Goal: Task Accomplishment & Management: Manage account settings

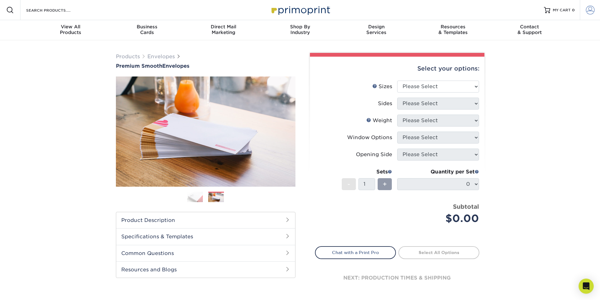
click at [590, 13] on span at bounding box center [590, 10] width 9 height 9
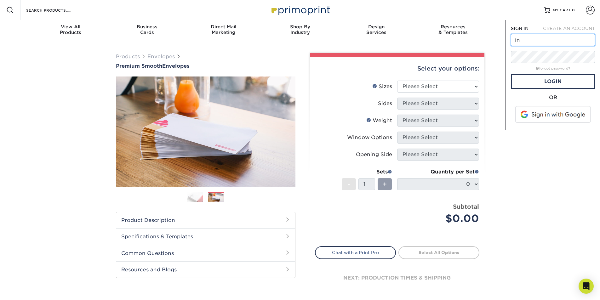
type input "[EMAIL_ADDRESS][DOMAIN_NAME]"
click at [557, 84] on link "Login" at bounding box center [553, 81] width 84 height 14
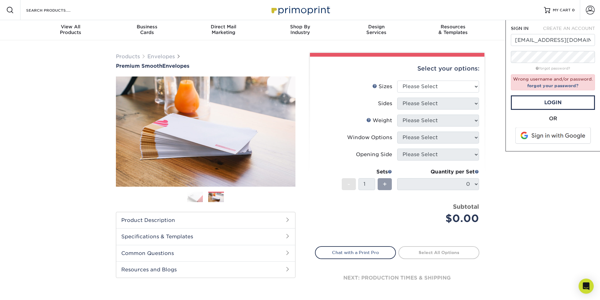
click at [573, 26] on div "CREATE AN ACCOUNT" at bounding box center [568, 28] width 62 height 6
click at [573, 28] on span "CREATE AN ACCOUNT" at bounding box center [569, 28] width 52 height 5
type input "[EMAIL_ADDRESS][DOMAIN_NAME]"
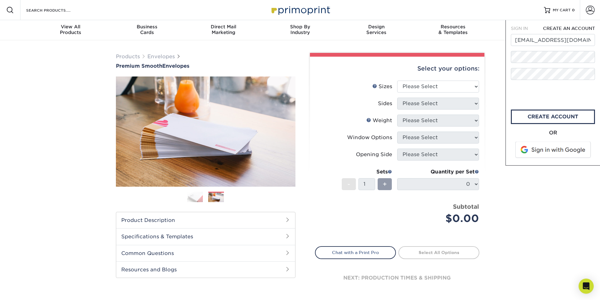
click at [572, 28] on span "CREATE AN ACCOUNT" at bounding box center [569, 28] width 52 height 5
click at [359, 66] on div "Resources Menu Search Products Account SIGN IN CREATE AN ACCOUNT info@luxesydis…" at bounding box center [300, 252] width 600 height 504
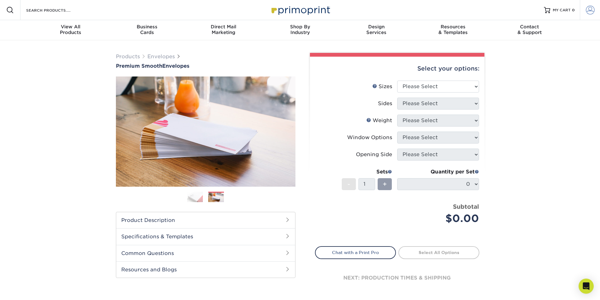
drag, startPoint x: 588, startPoint y: 10, endPoint x: 585, endPoint y: 14, distance: 5.6
click at [588, 10] on span at bounding box center [590, 10] width 9 height 9
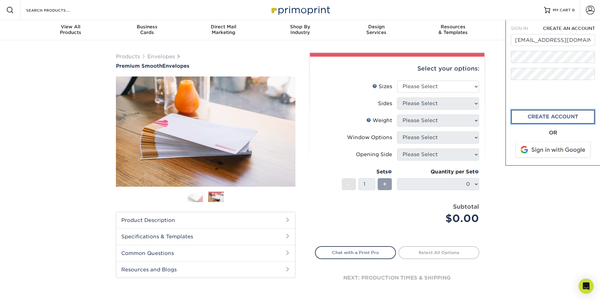
click at [544, 116] on link "create account" at bounding box center [553, 117] width 84 height 14
click at [566, 220] on div "Products Envelopes Premium Smooth Envelopes Previous Next / /" at bounding box center [300, 179] width 600 height 279
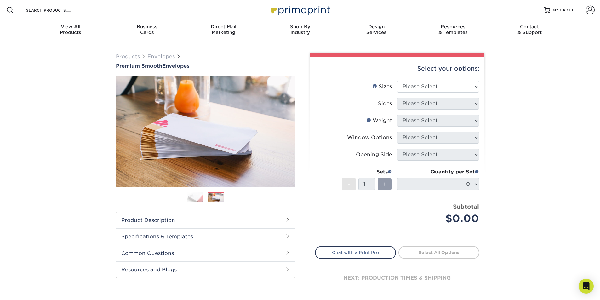
click at [306, 8] on img at bounding box center [300, 10] width 63 height 14
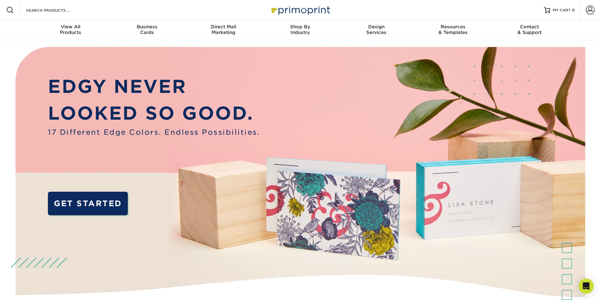
click at [21, 52] on img at bounding box center [300, 188] width 594 height 297
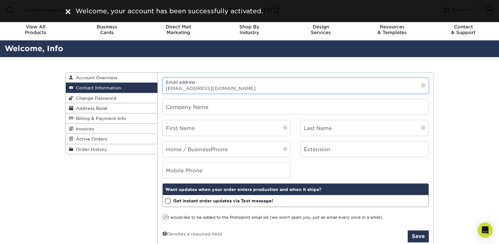
click at [229, 87] on input "[EMAIL_ADDRESS][DOMAIN_NAME]" at bounding box center [296, 85] width 266 height 15
click at [270, 110] on input "text" at bounding box center [296, 106] width 266 height 15
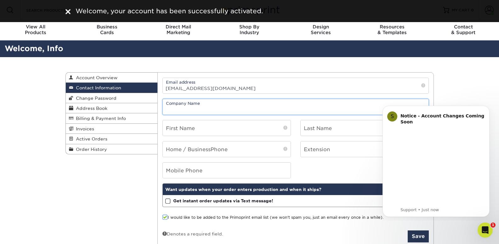
type input "l"
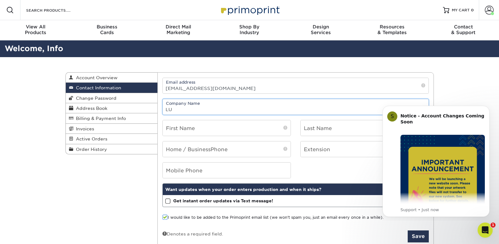
type input "L"
type input "Luxes y Diseño"
click at [264, 128] on input "text" at bounding box center [227, 127] width 128 height 15
type input "[PERSON_NAME]"
click at [316, 127] on input "text" at bounding box center [365, 127] width 128 height 15
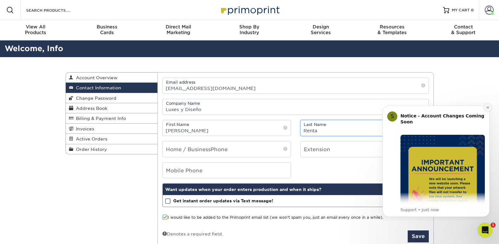
type input "Renta"
click at [489, 108] on icon "Dismiss notification" at bounding box center [487, 107] width 3 height 3
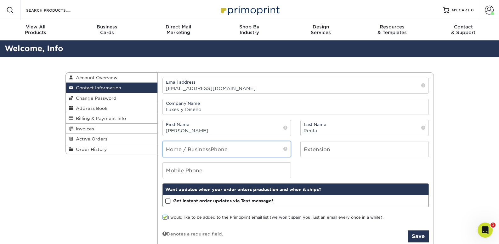
click at [255, 148] on input "tel" at bounding box center [227, 148] width 128 height 15
type input "7872402799"
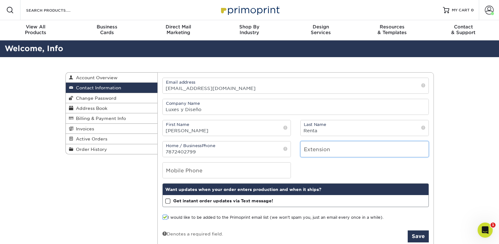
click at [344, 152] on input "number" at bounding box center [365, 148] width 128 height 15
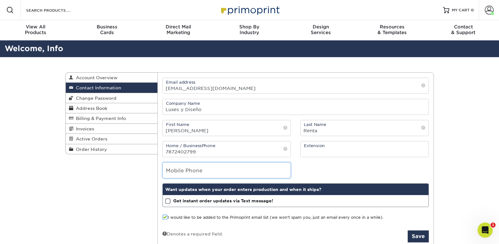
click at [256, 169] on input "tel" at bounding box center [227, 169] width 128 height 15
type input "7872402799"
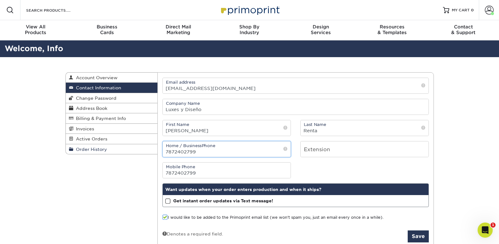
drag, startPoint x: 218, startPoint y: 152, endPoint x: 147, endPoint y: 153, distance: 70.2
click at [147, 72] on div "Contact Information Account Overview Contact Information Change Password Addres…" at bounding box center [250, 72] width 369 height 0
type input "7877218440"
click at [322, 166] on div "Mobile Phone 7872402799" at bounding box center [296, 170] width 276 height 16
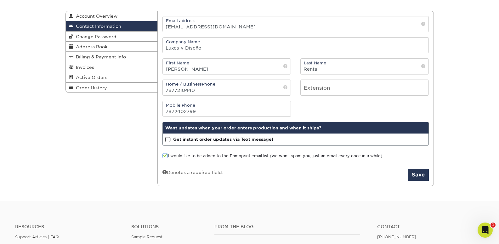
scroll to position [63, 0]
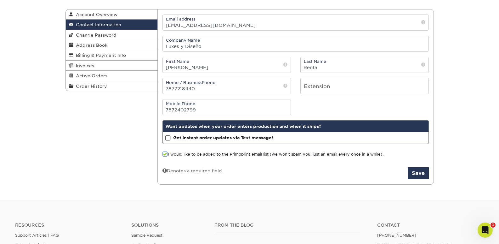
click at [169, 137] on span at bounding box center [167, 138] width 5 height 6
click at [0, 0] on input "Get instant order updates via Text message!" at bounding box center [0, 0] width 0 height 0
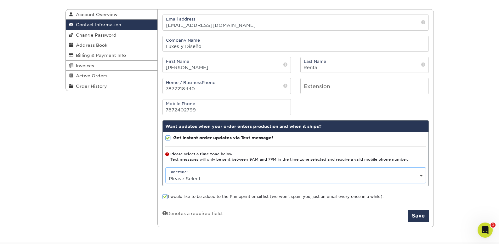
click at [236, 177] on select "Please Select (GMT -12:00) Eniwetok, Kwajalein (GMT -11:00) Midway Island, Samo…" at bounding box center [296, 178] width 260 height 9
click at [221, 175] on select "Please Select (GMT -12:00) Eniwetok, Kwajalein (GMT -11:00) Midway Island, Samo…" at bounding box center [296, 178] width 260 height 9
select select "-4.0"
click at [166, 174] on select "Please Select (GMT -12:00) Eniwetok, Kwajalein (GMT -11:00) Midway Island, Samo…" at bounding box center [296, 178] width 260 height 9
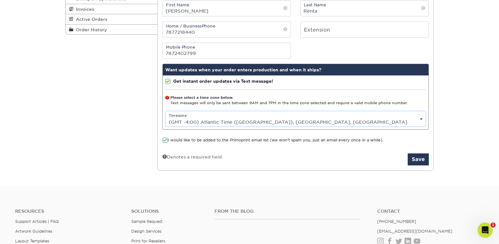
scroll to position [126, 0]
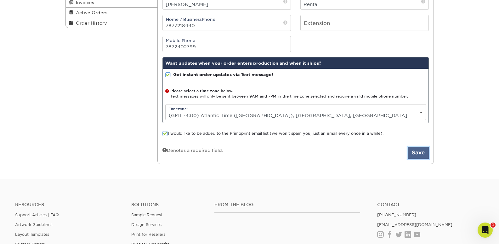
click at [417, 150] on button "Save" at bounding box center [418, 152] width 21 height 12
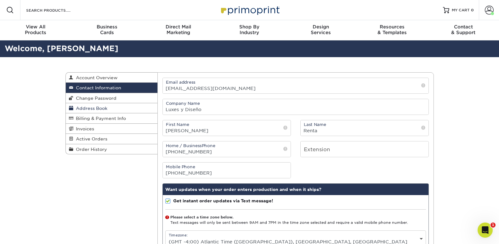
click at [122, 109] on link "Address Book" at bounding box center [112, 108] width 92 height 10
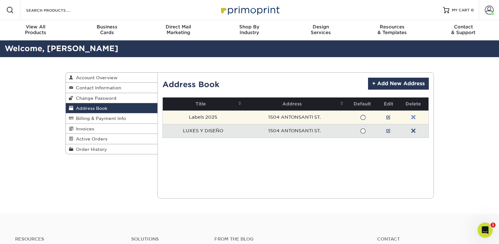
click at [413, 116] on link at bounding box center [413, 117] width 4 height 5
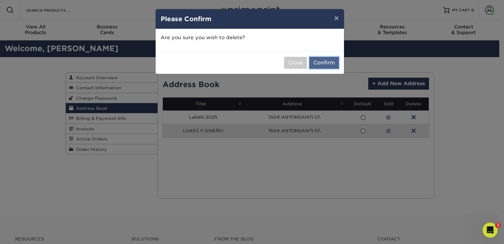
click at [319, 65] on button "Confirm" at bounding box center [324, 63] width 30 height 12
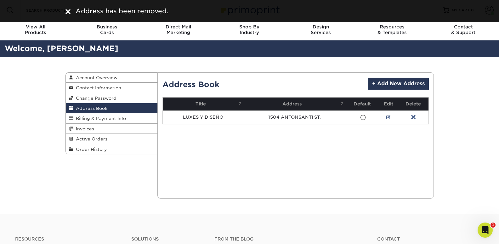
click at [415, 117] on link at bounding box center [413, 117] width 4 height 5
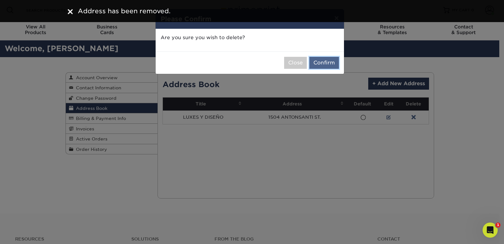
click at [330, 60] on button "Confirm" at bounding box center [324, 63] width 30 height 12
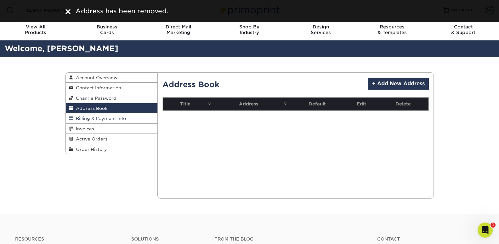
click at [136, 118] on link "Billing & Payment Info" at bounding box center [112, 118] width 92 height 10
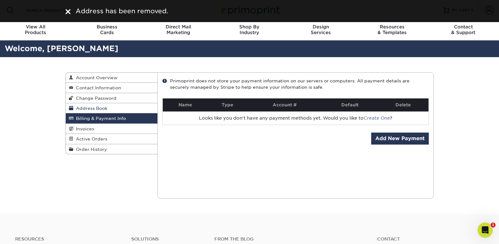
click at [85, 106] on span "Address Book" at bounding box center [90, 108] width 34 height 5
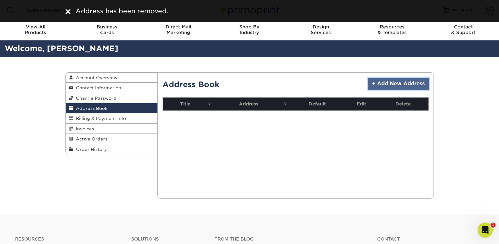
click at [404, 83] on link "+ Add New Address" at bounding box center [398, 83] width 61 height 12
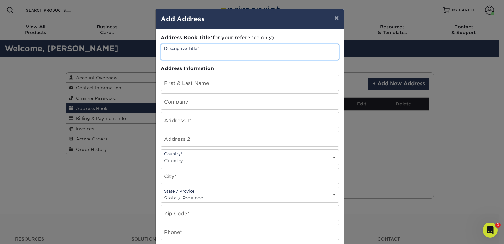
click at [214, 56] on input "text" at bounding box center [250, 51] width 178 height 15
type input "Luxes y Diseño"
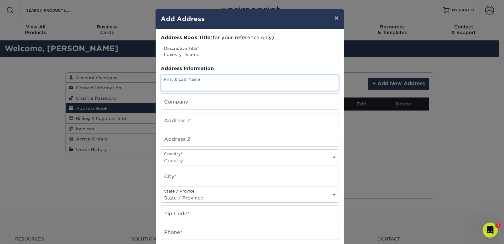
click at [271, 85] on input "text" at bounding box center [250, 82] width 178 height 15
type input "Alberto Renta"
click at [265, 106] on input "text" at bounding box center [250, 101] width 178 height 15
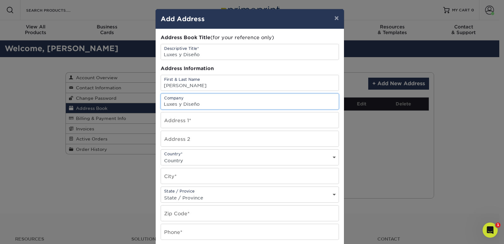
type input "Luxes y Diseño"
click at [315, 123] on input "text" at bounding box center [250, 119] width 178 height 15
type input "1504 Antonsanti St."
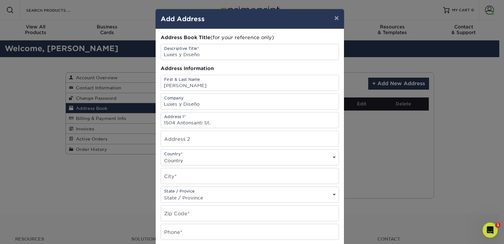
click at [282, 157] on select "Country United States Canada ----------------------------- Afghanistan Albania …" at bounding box center [250, 160] width 178 height 9
select select "PR"
click at [161, 156] on select "Country United States Canada ----------------------------- Afghanistan Albania …" at bounding box center [250, 160] width 178 height 9
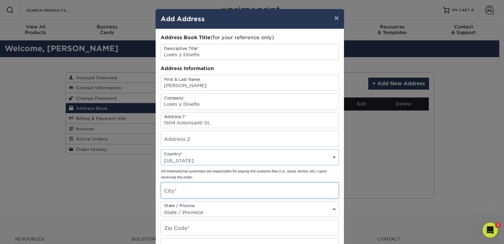
click at [228, 191] on input "text" at bounding box center [250, 189] width 178 height 15
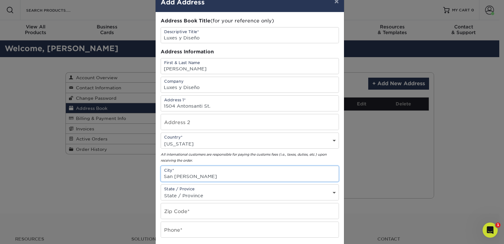
scroll to position [32, 0]
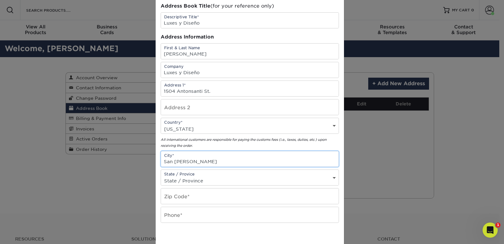
type input "San Juan"
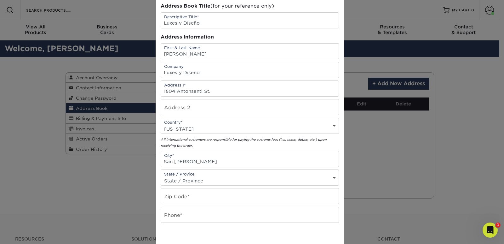
drag, startPoint x: 282, startPoint y: 178, endPoint x: 275, endPoint y: 181, distance: 6.9
click at [282, 178] on select "State / Province Alabama Alaska Arizona Arkansas California Colorado Connecticu…" at bounding box center [250, 180] width 178 height 9
select select "PR"
click at [161, 176] on select "State / Province Alabama Alaska Arizona Arkansas California Colorado Connecticu…" at bounding box center [250, 180] width 178 height 9
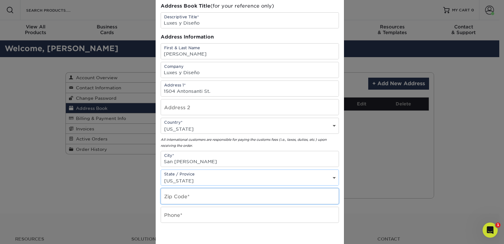
click at [207, 195] on input "text" at bounding box center [250, 195] width 178 height 15
type input "00912"
click at [229, 220] on input "text" at bounding box center [250, 214] width 178 height 15
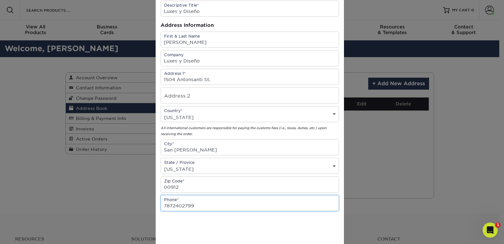
scroll to position [63, 0]
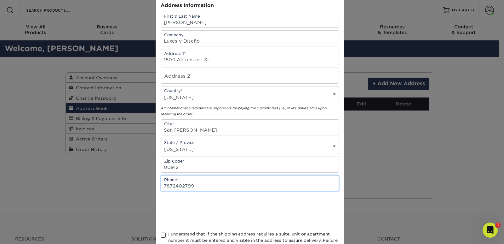
type input "7872402799"
click at [161, 236] on span at bounding box center [163, 235] width 5 height 6
click at [0, 0] on input "I understand that if the shipping address requires a suite, unit or apartment n…" at bounding box center [0, 0] width 0 height 0
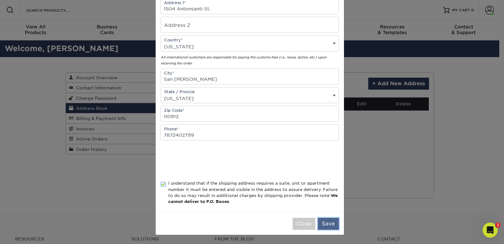
click at [328, 223] on button "Save" at bounding box center [328, 223] width 21 height 12
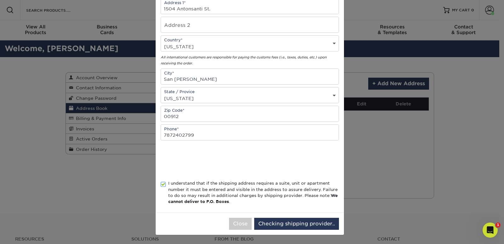
scroll to position [0, 0]
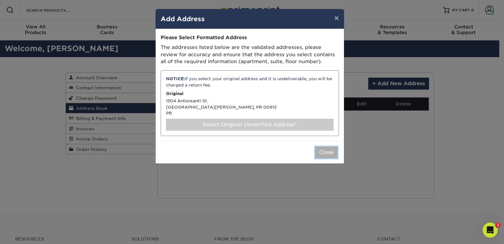
click at [333, 152] on button "Close" at bounding box center [326, 152] width 23 height 12
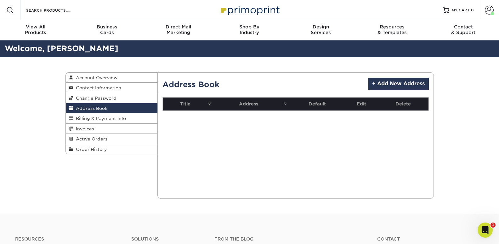
click at [315, 129] on div "Current Orders 0 Active 0 Missing Files" at bounding box center [296, 135] width 277 height 126
click at [140, 118] on link "Billing & Payment Info" at bounding box center [112, 118] width 92 height 10
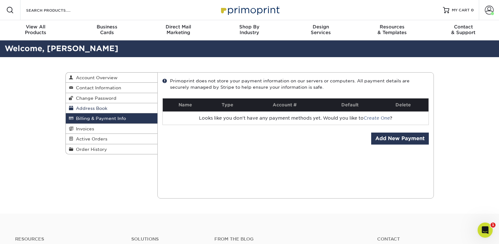
click at [125, 112] on link "Address Book" at bounding box center [112, 108] width 92 height 10
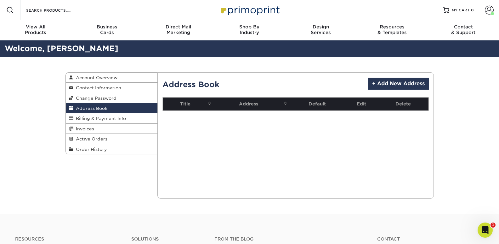
click at [126, 108] on link "Address Book" at bounding box center [112, 108] width 92 height 10
click at [386, 81] on link "+ Add New Address" at bounding box center [398, 83] width 61 height 12
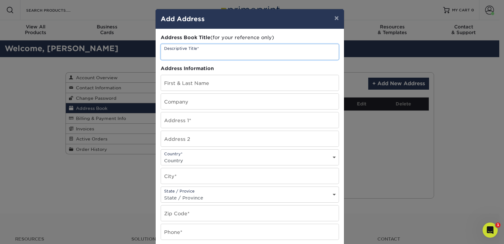
click at [231, 52] on input "text" at bounding box center [250, 51] width 178 height 15
type input "LUXES Y DISEÑO"
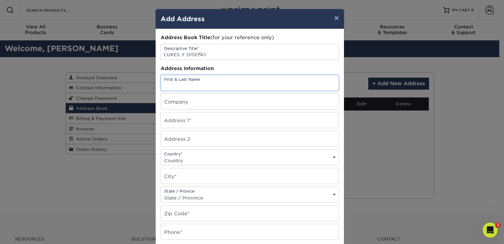
click at [186, 83] on input "text" at bounding box center [250, 82] width 178 height 15
type input "Alberto Renta"
click at [190, 98] on input "text" at bounding box center [250, 101] width 178 height 15
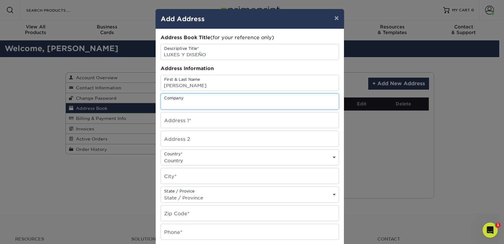
type input "Luxes y Diseño"
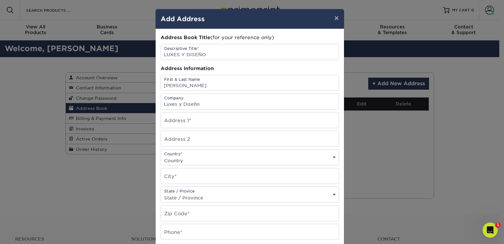
type input "1504 ANTONSANTI ST."
select select "PR"
type input "SAN JUAN"
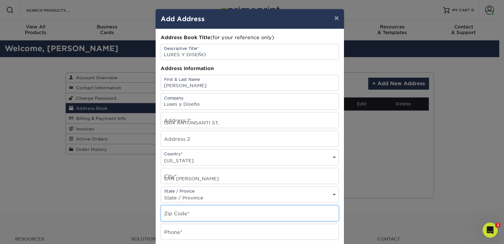
type input "00912"
type input "7872402799"
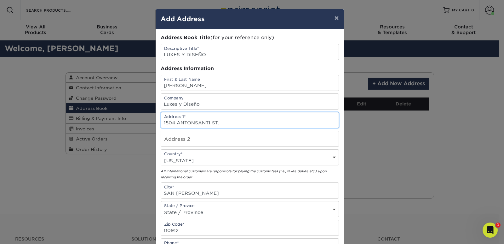
drag, startPoint x: 220, startPoint y: 123, endPoint x: 175, endPoint y: 122, distance: 45.4
click at [175, 122] on input "1504 ANTONSANTI ST." at bounding box center [250, 119] width 178 height 15
type input "1504 Antonsanti St."
click at [288, 144] on input "text" at bounding box center [250, 138] width 178 height 15
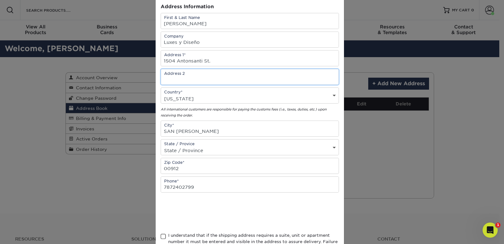
scroll to position [63, 0]
click at [161, 233] on span at bounding box center [163, 235] width 5 height 6
click at [0, 0] on input "I understand that if the shipping address requires a suite, unit or apartment n…" at bounding box center [0, 0] width 0 height 0
drag, startPoint x: 233, startPoint y: 149, endPoint x: 231, endPoint y: 152, distance: 3.8
click at [233, 148] on select "State / Province Alabama Alaska Arizona Arkansas California Colorado Connecticu…" at bounding box center [250, 148] width 178 height 9
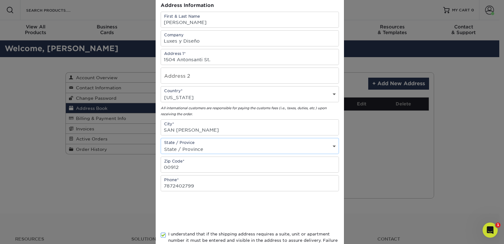
select select "PR"
click at [161, 144] on select "State / Province Alabama Alaska Arizona Arkansas California Colorado Connecticu…" at bounding box center [250, 148] width 178 height 9
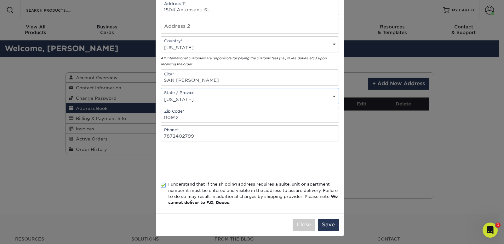
scroll to position [114, 0]
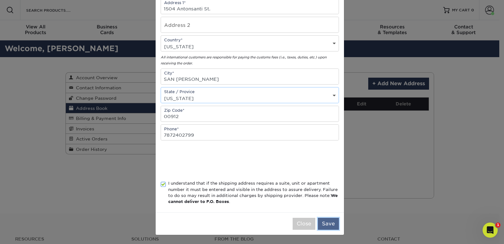
click at [326, 224] on button "Save" at bounding box center [328, 223] width 21 height 12
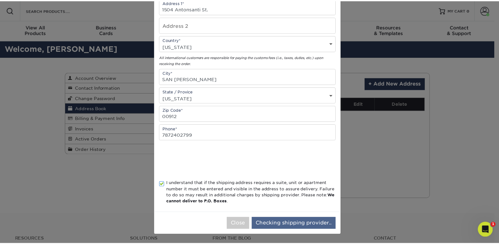
scroll to position [0, 0]
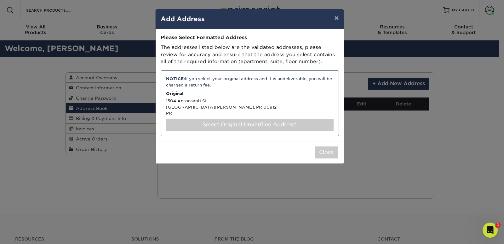
click at [197, 105] on div "NOTICE: If you select your original address and it is undeliverable, you will b…" at bounding box center [250, 103] width 178 height 66
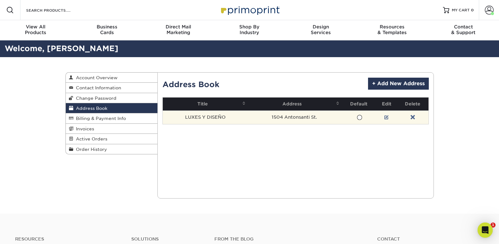
click at [310, 121] on td "1504 Antonsanti St." at bounding box center [295, 117] width 94 height 14
click at [335, 118] on td "1504 Antonsanti St." at bounding box center [295, 117] width 94 height 14
click at [361, 118] on span at bounding box center [359, 117] width 5 height 6
click at [0, 0] on input "radio" at bounding box center [0, 0] width 0 height 0
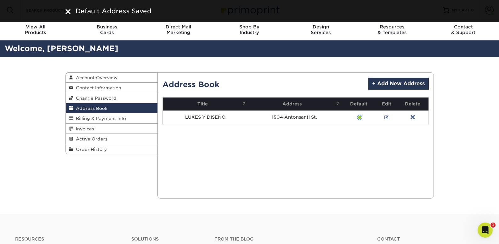
click at [350, 154] on div "Current Orders 0 Active 0 Missing Files" at bounding box center [296, 135] width 277 height 126
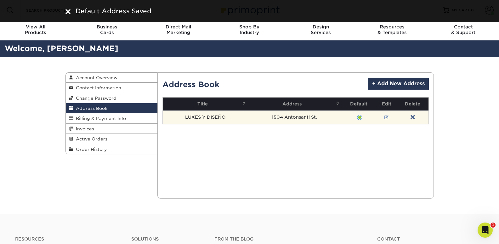
click at [387, 118] on link at bounding box center [387, 117] width 4 height 5
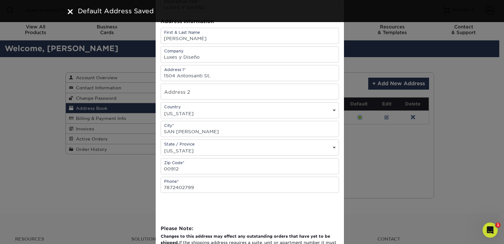
scroll to position [63, 0]
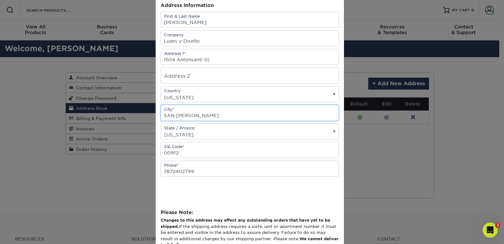
click at [240, 117] on input "SAN [PERSON_NAME]" at bounding box center [250, 112] width 178 height 15
type input "S"
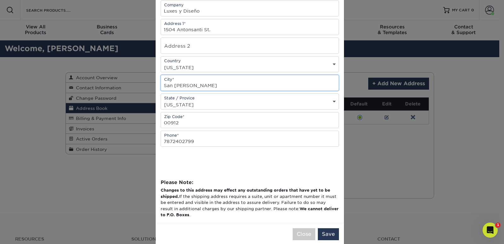
scroll to position [103, 0]
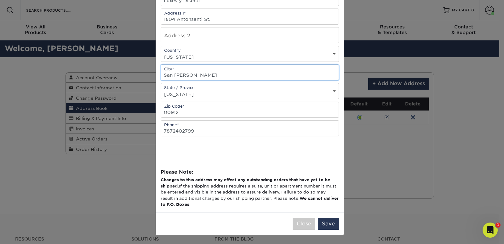
type input "San [PERSON_NAME]"
click at [330, 225] on button "Save" at bounding box center [328, 223] width 21 height 12
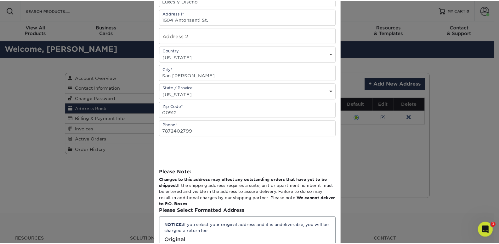
scroll to position [0, 0]
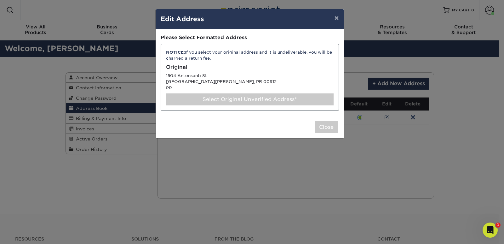
click at [200, 78] on div "NOTICE: If you select your original address and it is undeliverable, you will b…" at bounding box center [250, 77] width 178 height 67
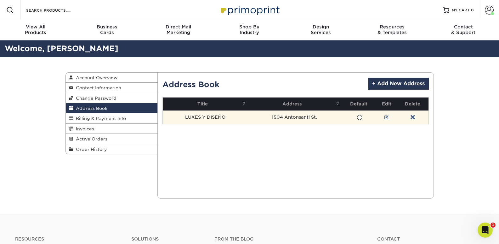
click at [362, 117] on span at bounding box center [359, 117] width 5 height 6
click at [0, 0] on input "radio" at bounding box center [0, 0] width 0 height 0
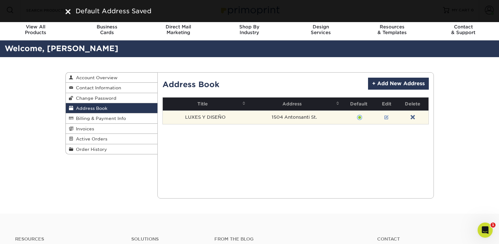
click at [387, 118] on link at bounding box center [387, 117] width 4 height 5
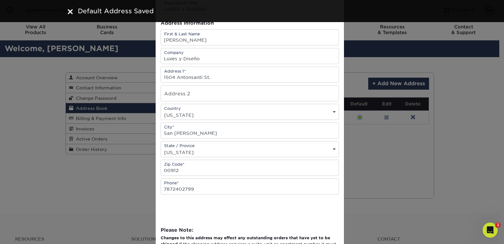
scroll to position [103, 0]
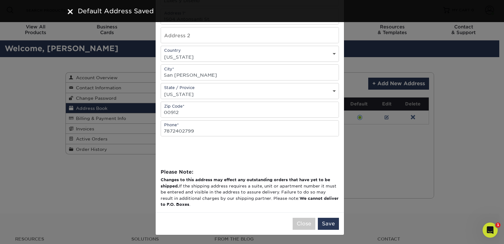
click at [393, 154] on div "× Edit Address Address Book Title (for your reference only) Descriptive Title* …" at bounding box center [252, 122] width 504 height 244
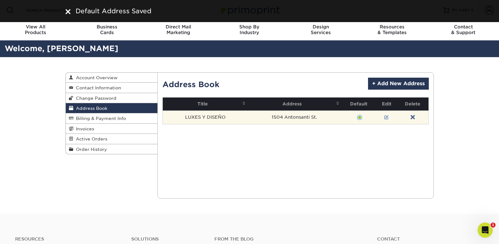
click at [385, 117] on link at bounding box center [387, 117] width 4 height 5
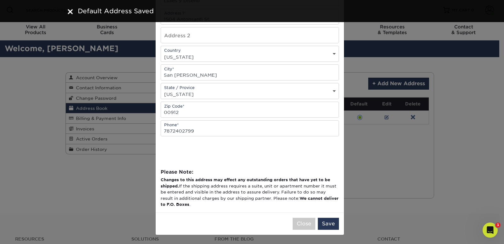
click at [392, 150] on div "× Edit Address Address Book Title (for your reference only) Descriptive Title* …" at bounding box center [252, 122] width 504 height 244
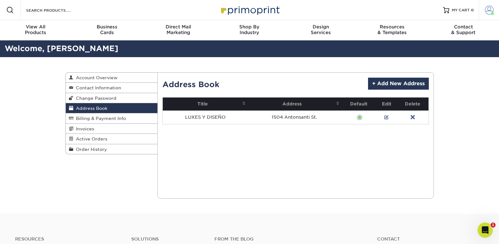
click at [488, 10] on span at bounding box center [489, 10] width 9 height 9
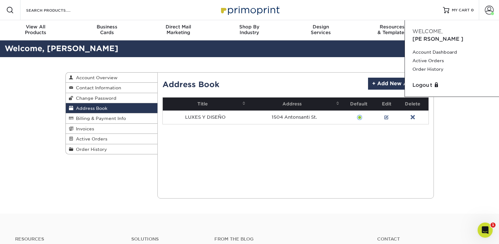
click at [355, 9] on div "Resources Menu Search Products Account Welcome, Alberto Account Dashboard Activ…" at bounding box center [249, 10] width 499 height 20
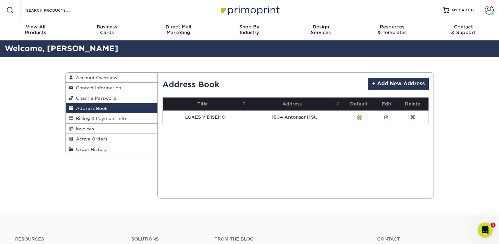
click at [254, 7] on img at bounding box center [249, 10] width 63 height 14
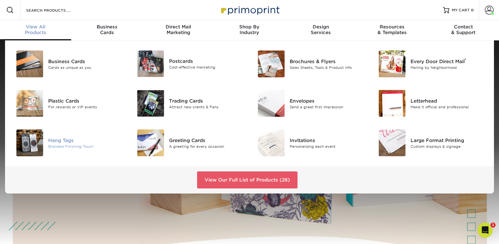
click at [73, 139] on div "Hang Tags" at bounding box center [86, 139] width 76 height 7
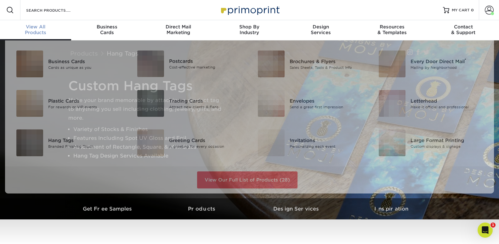
click at [41, 30] on div "View All Products" at bounding box center [35, 29] width 71 height 11
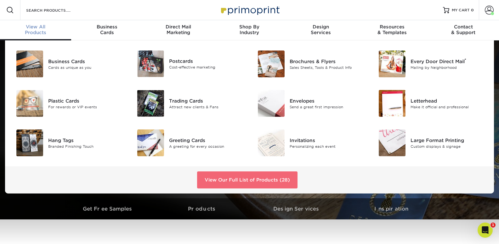
click at [270, 173] on link "View Our Full List of Products (28)" at bounding box center [247, 179] width 100 height 17
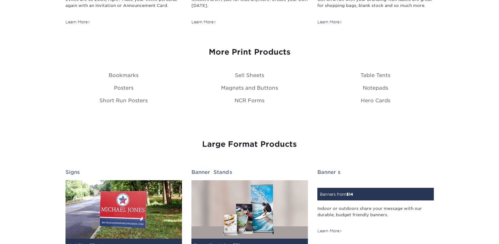
scroll to position [618, 0]
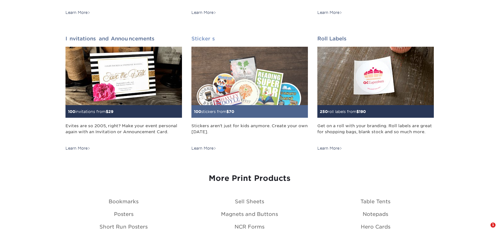
click at [250, 67] on img at bounding box center [250, 76] width 117 height 58
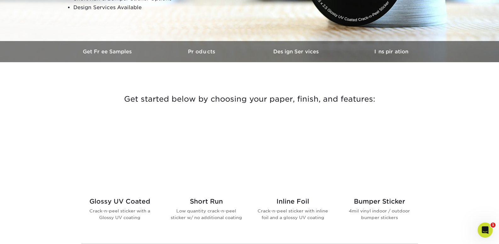
scroll to position [158, 0]
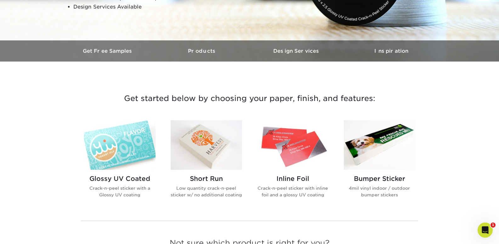
click at [135, 150] on img at bounding box center [120, 144] width 72 height 49
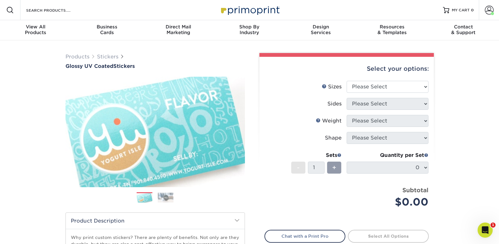
click at [464, 101] on div "Products Stickers Glossy UV Coated Stickers Previous Next . show more" at bounding box center [249, 200] width 499 height 320
